Goal: Information Seeking & Learning: Learn about a topic

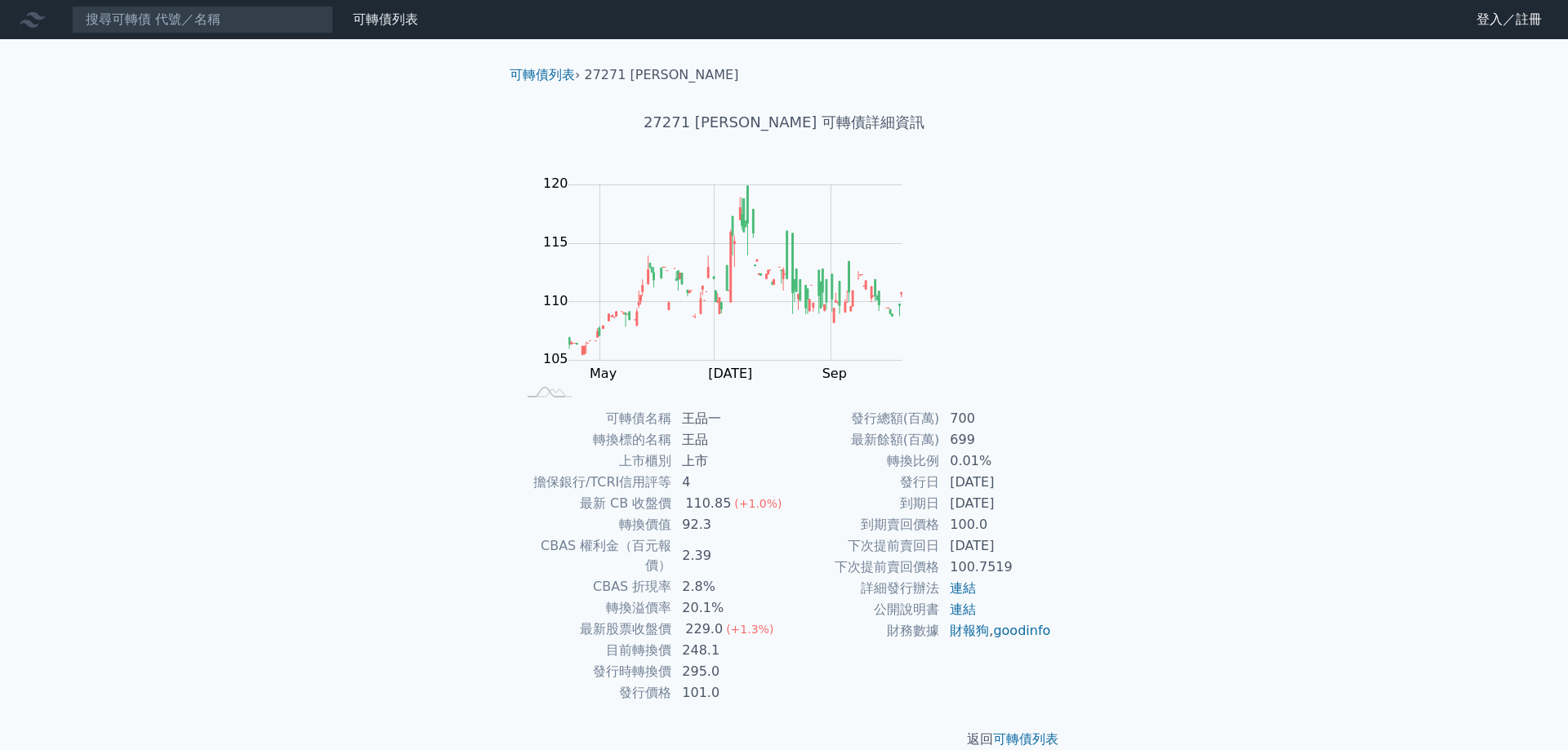
drag, startPoint x: 650, startPoint y: 370, endPoint x: 968, endPoint y: 461, distance: 330.8
click at [969, 461] on div "可轉債名稱 [PERSON_NAME] 轉換標的名稱 [PERSON_NAME] 上市櫃別 上市 擔保銀行/TCRI信用評等 4 最新 CB 收盤價 110.…" at bounding box center [784, 556] width 574 height 296
click at [976, 493] on td "[DATE]" at bounding box center [996, 504] width 112 height 21
drag, startPoint x: 972, startPoint y: 434, endPoint x: 875, endPoint y: 434, distance: 97.0
click at [875, 493] on tr "到期日 [DATE]" at bounding box center [917, 504] width 268 height 21
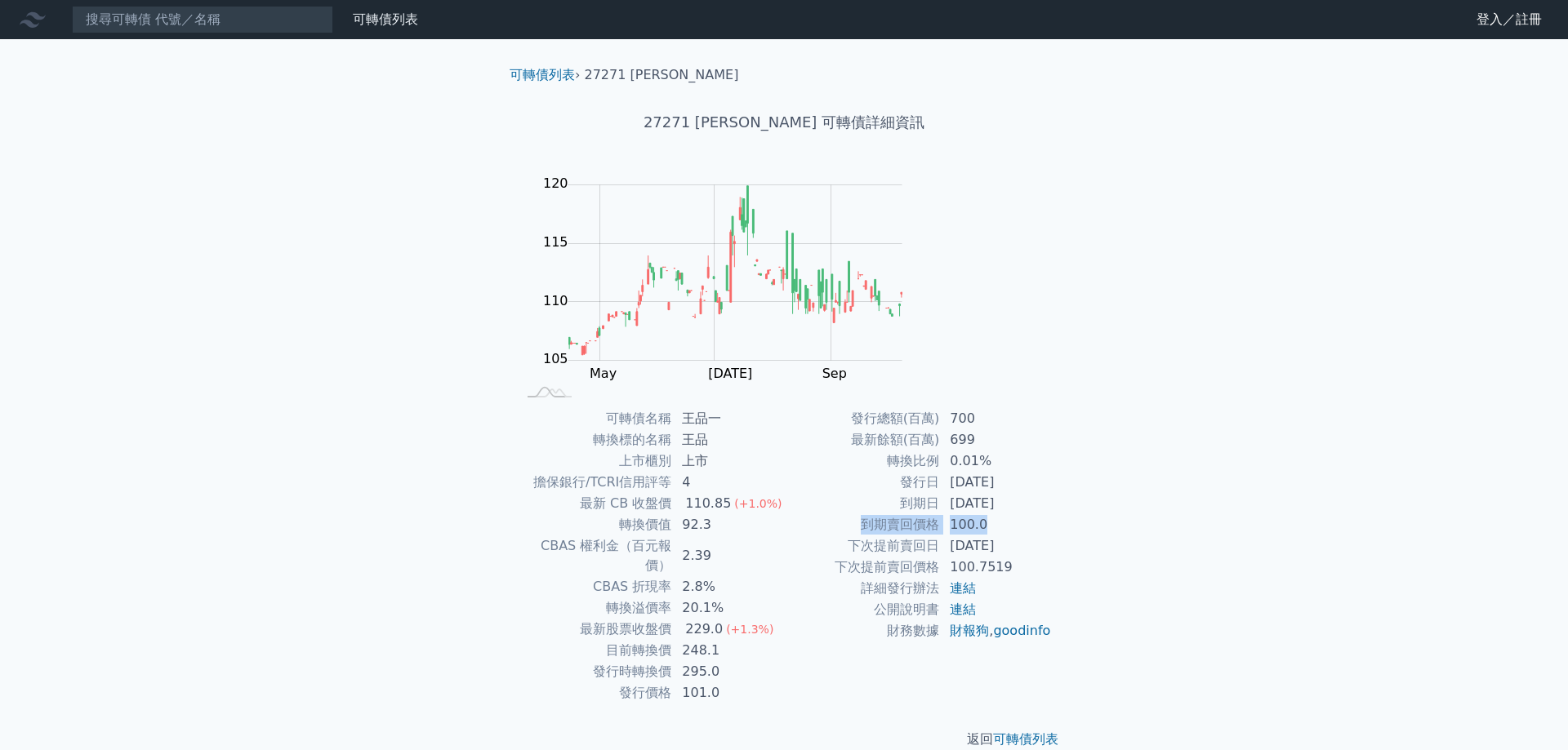
drag, startPoint x: 937, startPoint y: 448, endPoint x: 839, endPoint y: 449, distance: 98.0
click at [839, 515] on tr "到期賣回價格 100.0" at bounding box center [917, 525] width 268 height 21
drag, startPoint x: 650, startPoint y: 360, endPoint x: 734, endPoint y: 363, distance: 84.1
click at [744, 362] on div "可轉債列表 › 27271 [PERSON_NAME] 27271 [PERSON_NAME] 可轉債詳細資訊 Zoom Out 105 95 100 105…" at bounding box center [784, 407] width 574 height 736
click at [704, 430] on td "王品" at bounding box center [728, 440] width 112 height 21
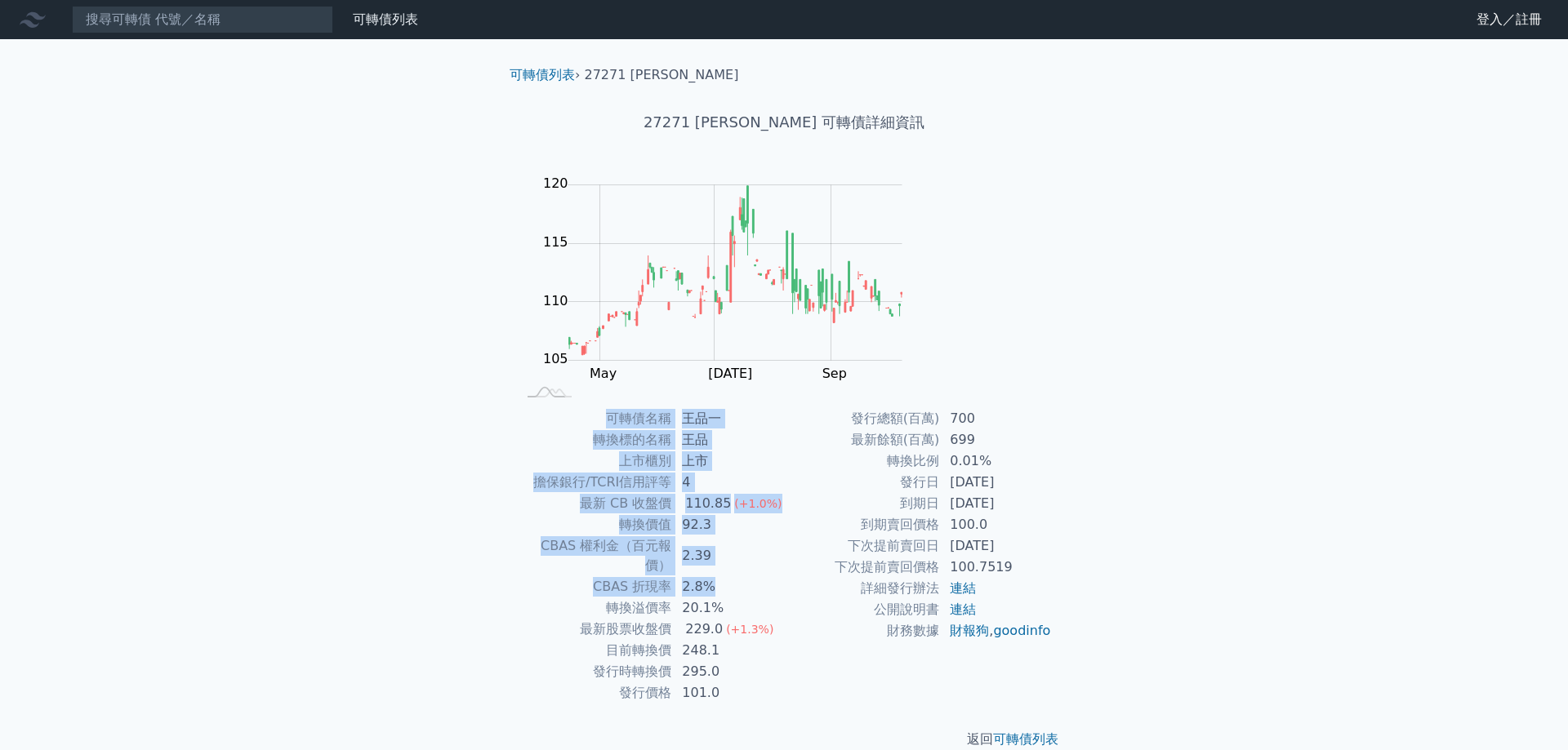
drag, startPoint x: 655, startPoint y: 370, endPoint x: 748, endPoint y: 483, distance: 146.3
click at [750, 483] on tbody "可轉債名稱 [PERSON_NAME] 轉換標的名稱 [PERSON_NAME] 上市櫃別 上市 擔保銀行/TCRI信用評等 4 最新 CB 收盤價 110.…" at bounding box center [650, 556] width 268 height 296
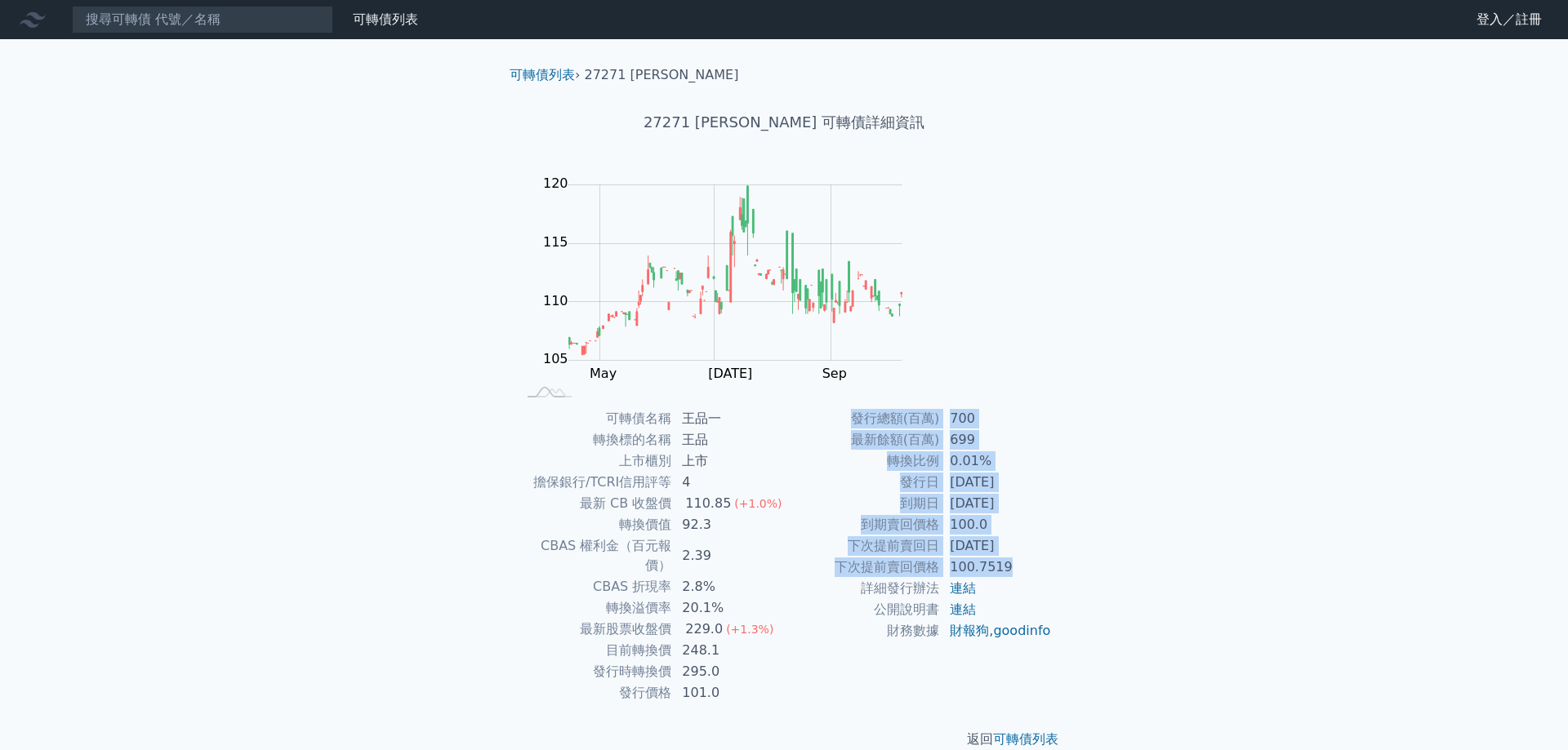
drag, startPoint x: 837, startPoint y: 366, endPoint x: 967, endPoint y: 477, distance: 170.9
click at [967, 477] on tbody "發行總額(百萬) 700 最新餘額(百萬) 699 轉換比例 0.01% 發行日 2023-03-29 到期日 2028-03-29 到期賣回價格 100.0…" at bounding box center [917, 524] width 268 height 233
click at [950, 580] on link "連結" at bounding box center [962, 588] width 26 height 16
